Goal: Task Accomplishment & Management: Complete application form

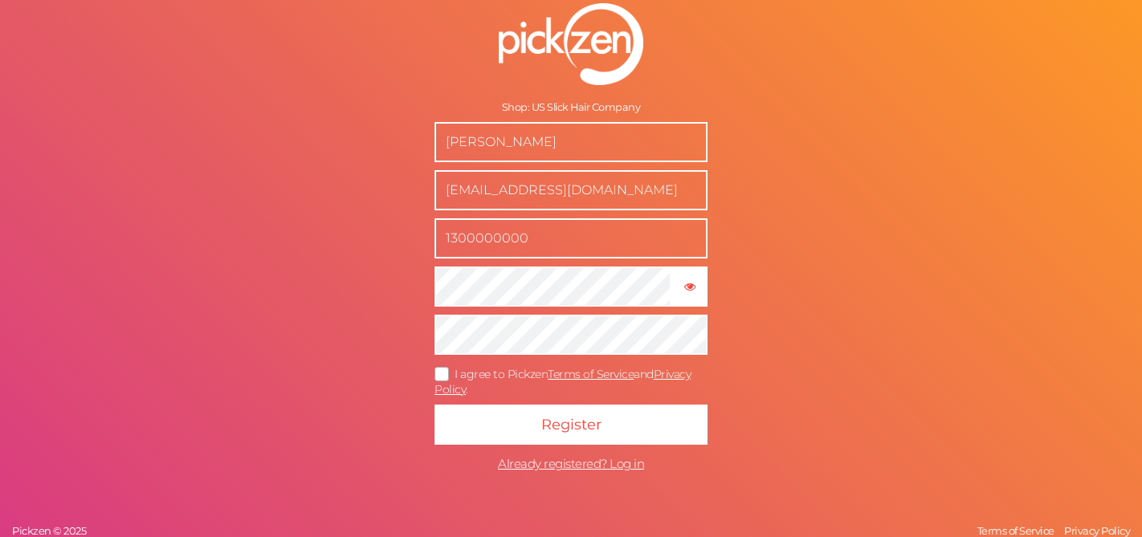
click at [460, 225] on input "1300000000" at bounding box center [571, 238] width 273 height 40
click at [792, 272] on div "Shop: US Slick Hair Company [PERSON_NAME] [EMAIL_ADDRESS][DOMAIN_NAME] 13000000…" at bounding box center [571, 268] width 1142 height 537
click at [863, 425] on div "Shop: US Slick Hair Company [PERSON_NAME] [EMAIL_ADDRESS][DOMAIN_NAME] 13000000…" at bounding box center [571, 268] width 1142 height 537
